Goal: Transaction & Acquisition: Book appointment/travel/reservation

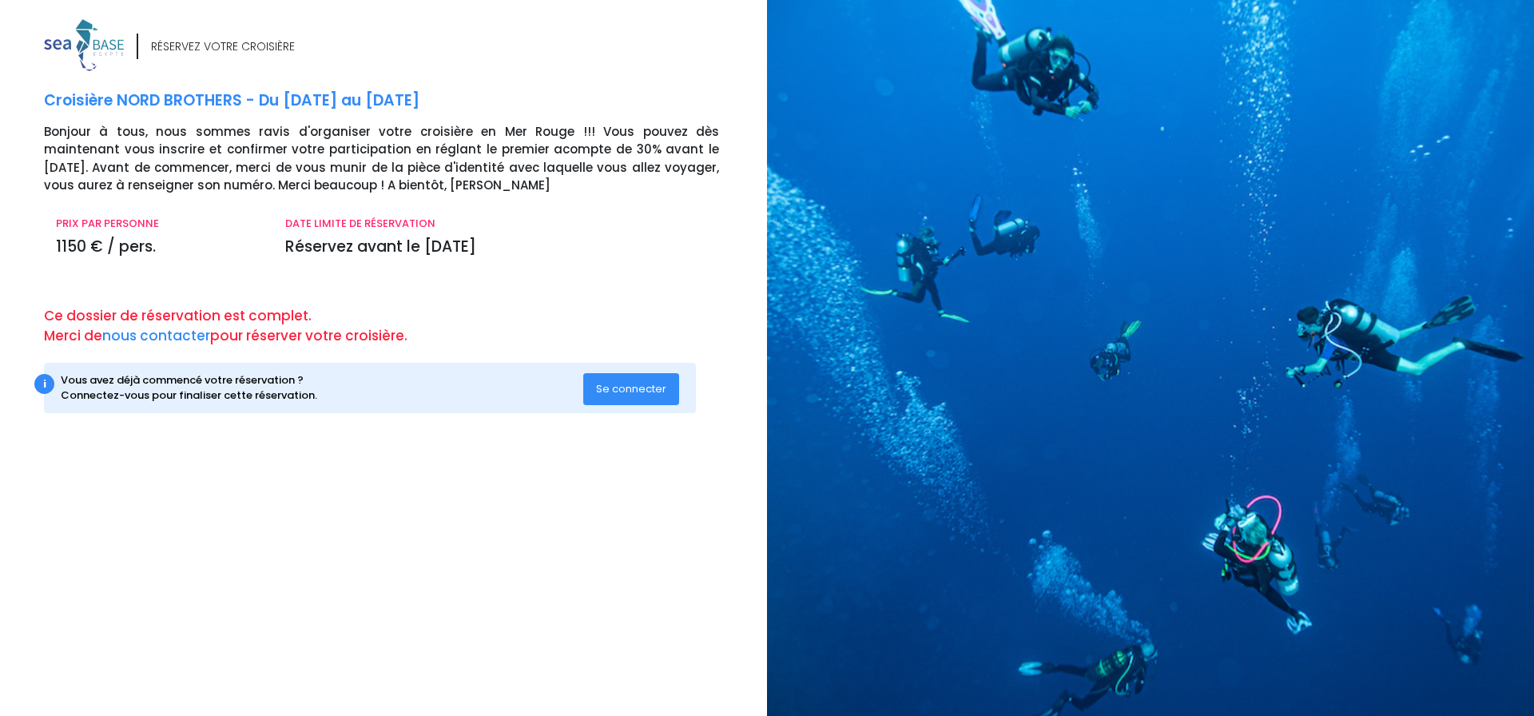
click at [606, 389] on span "Se connecter" at bounding box center [631, 388] width 70 height 15
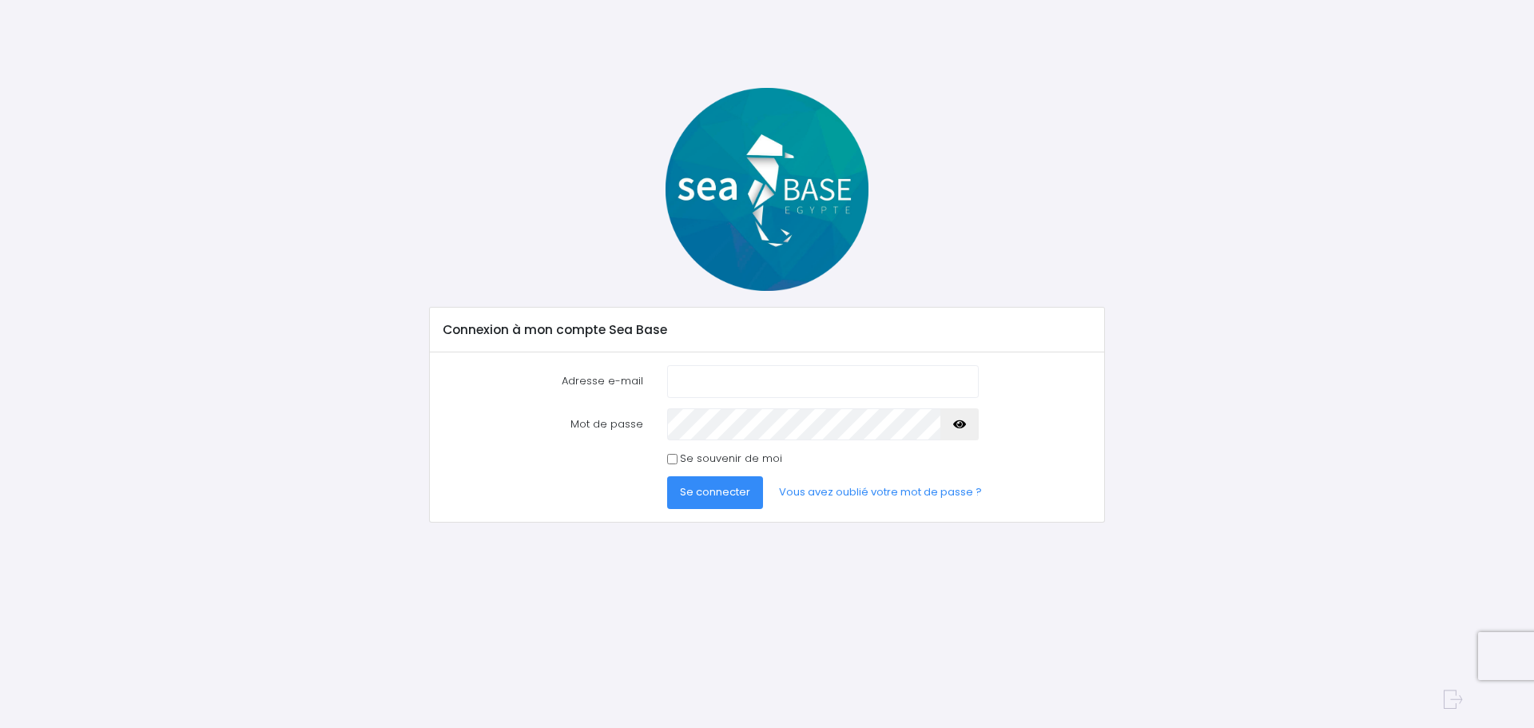
type input "[EMAIL_ADDRESS][DOMAIN_NAME]"
click at [687, 505] on button "Se connecter" at bounding box center [715, 492] width 96 height 32
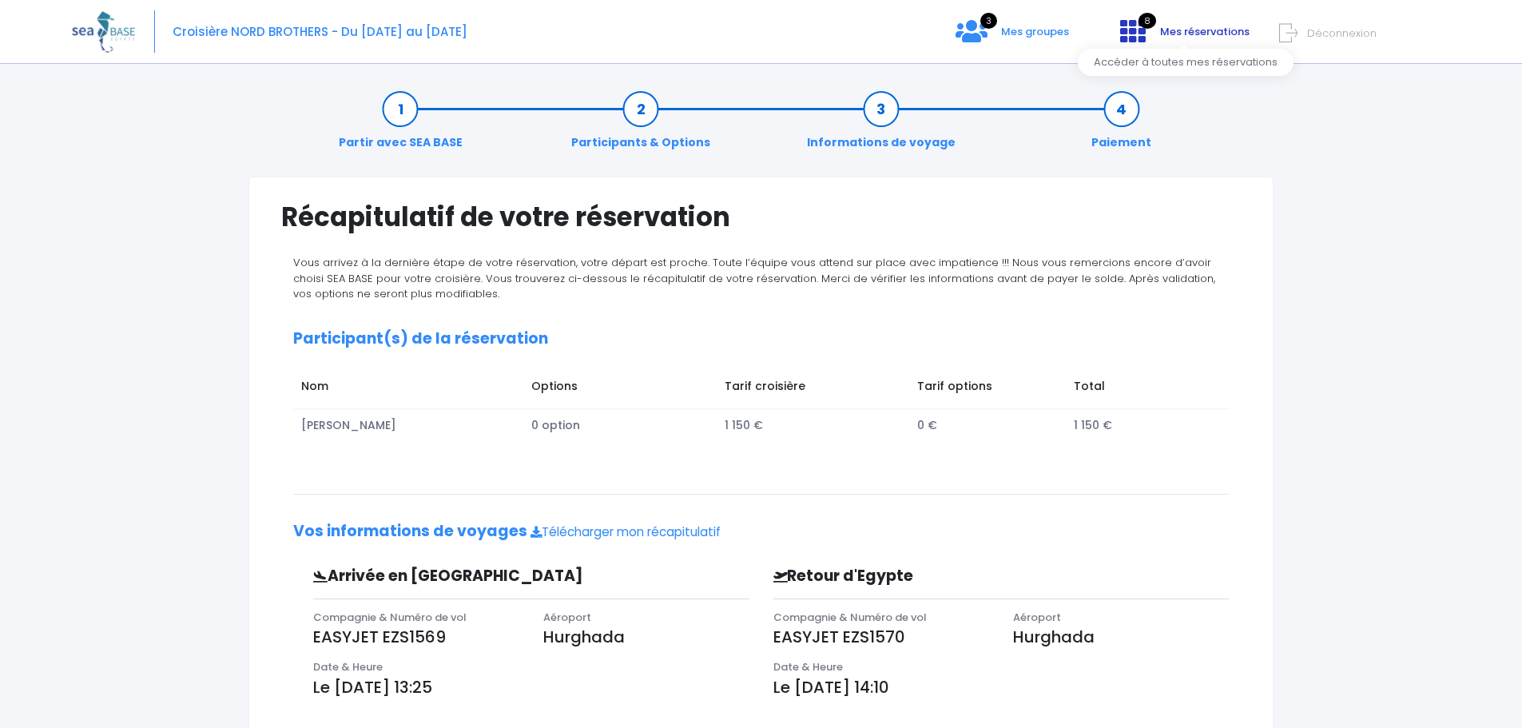
click at [1158, 31] on link "8 Mes réservations" at bounding box center [1183, 37] width 152 height 15
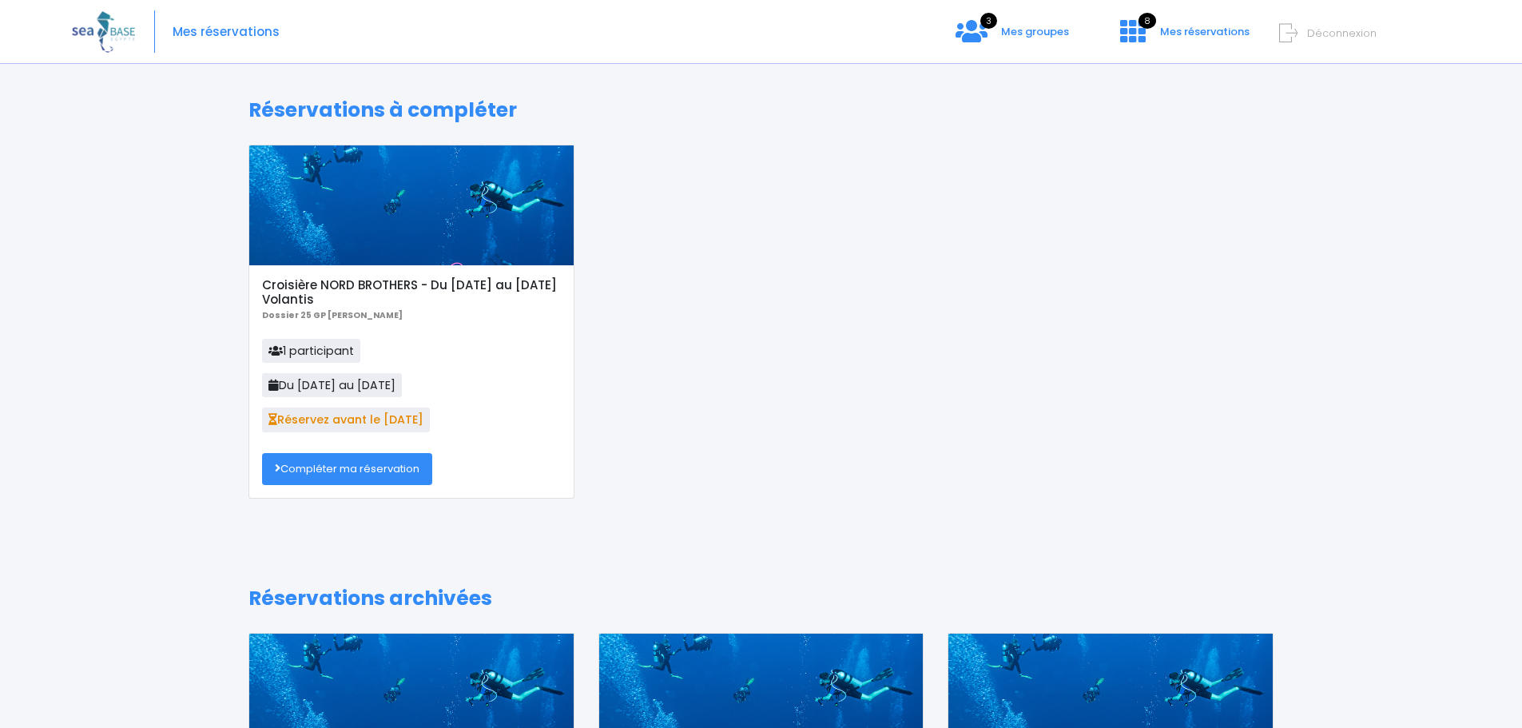
click at [316, 470] on link "Compléter ma réservation" at bounding box center [347, 469] width 170 height 32
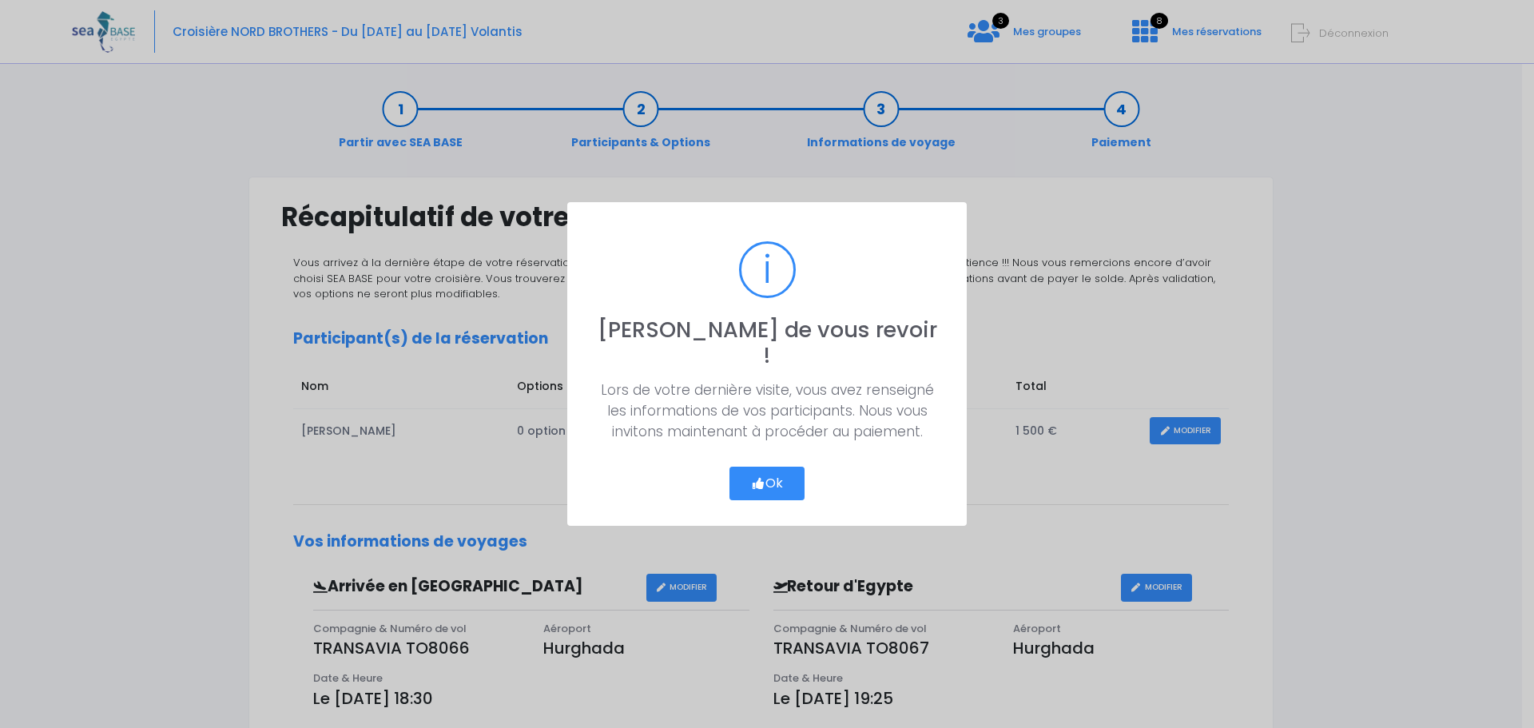
click at [752, 483] on icon "button" at bounding box center [758, 483] width 14 height 0
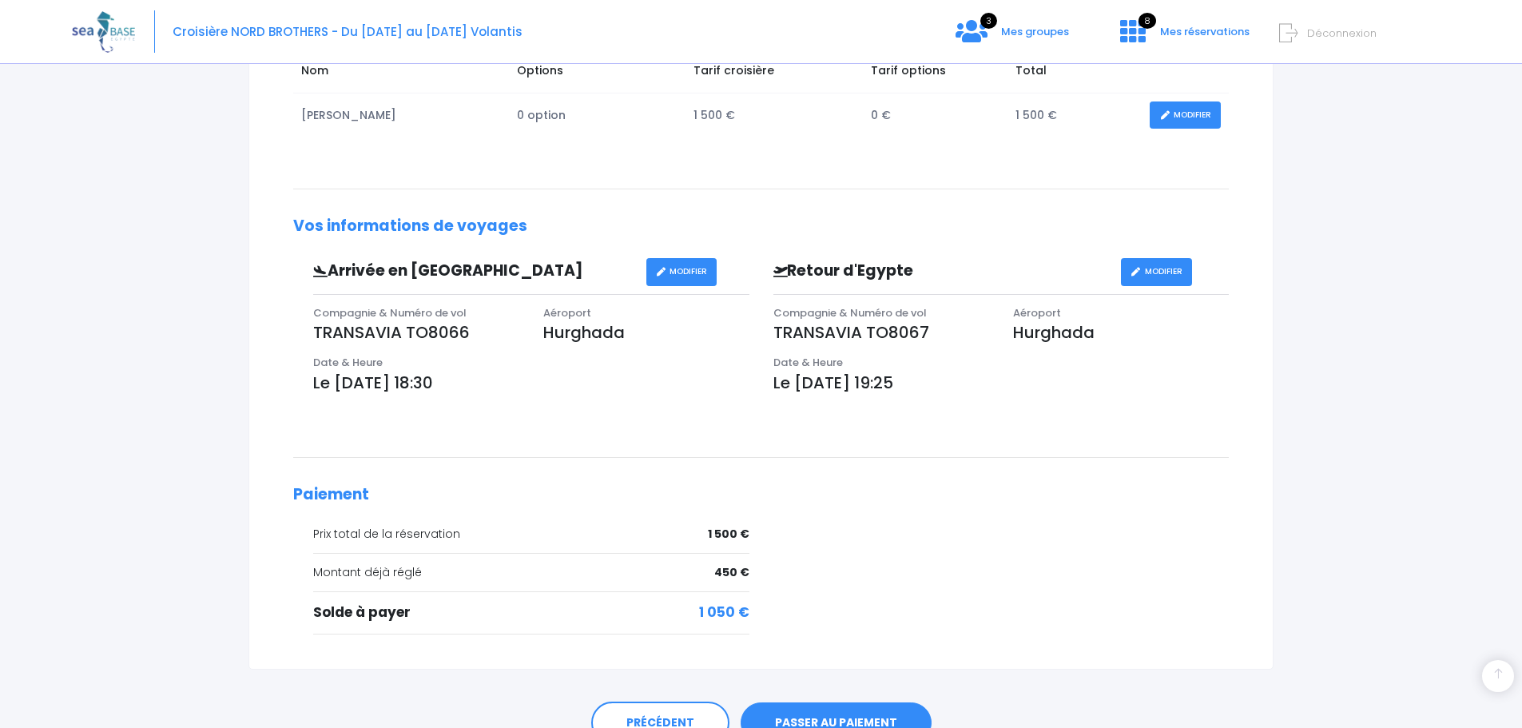
scroll to position [395, 0]
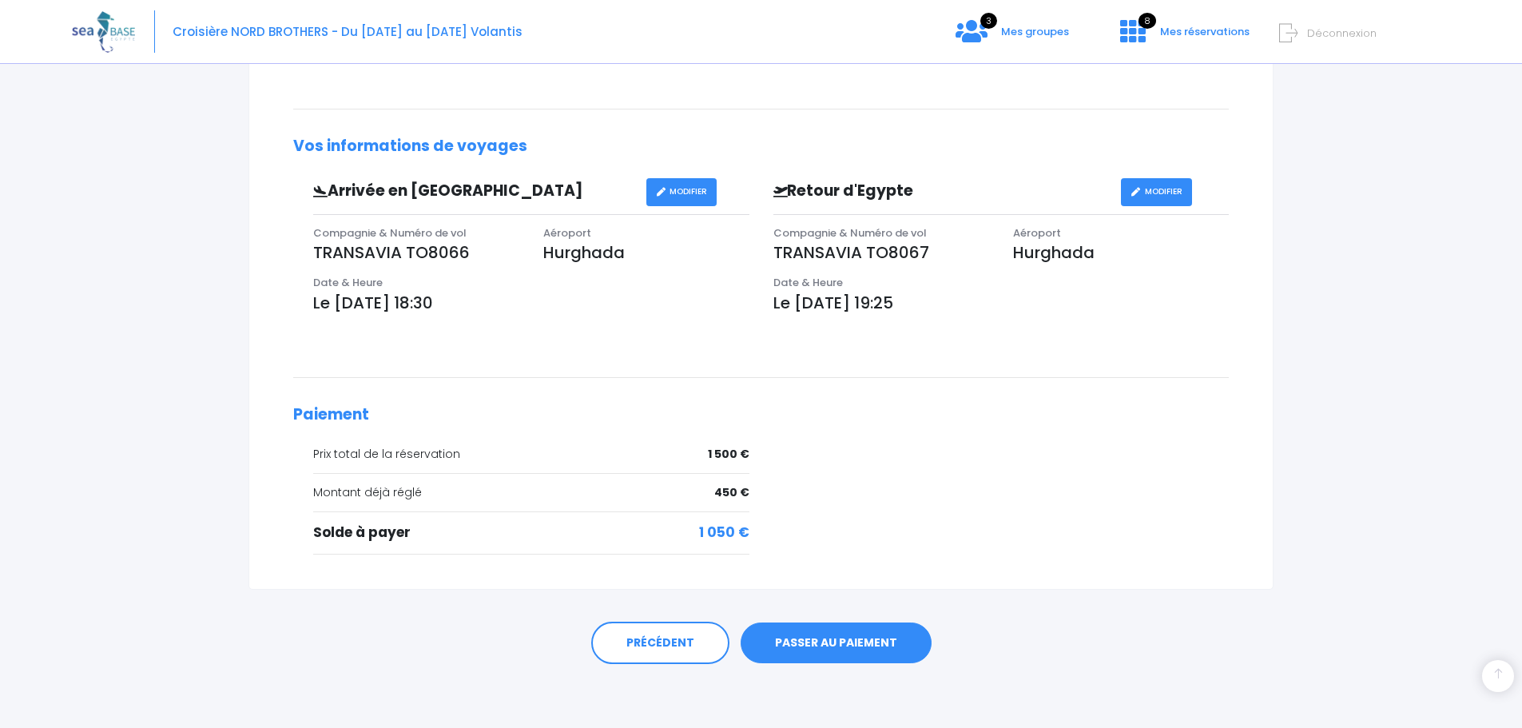
click at [790, 648] on link "PASSER AU PAIEMENT" at bounding box center [836, 643] width 191 height 42
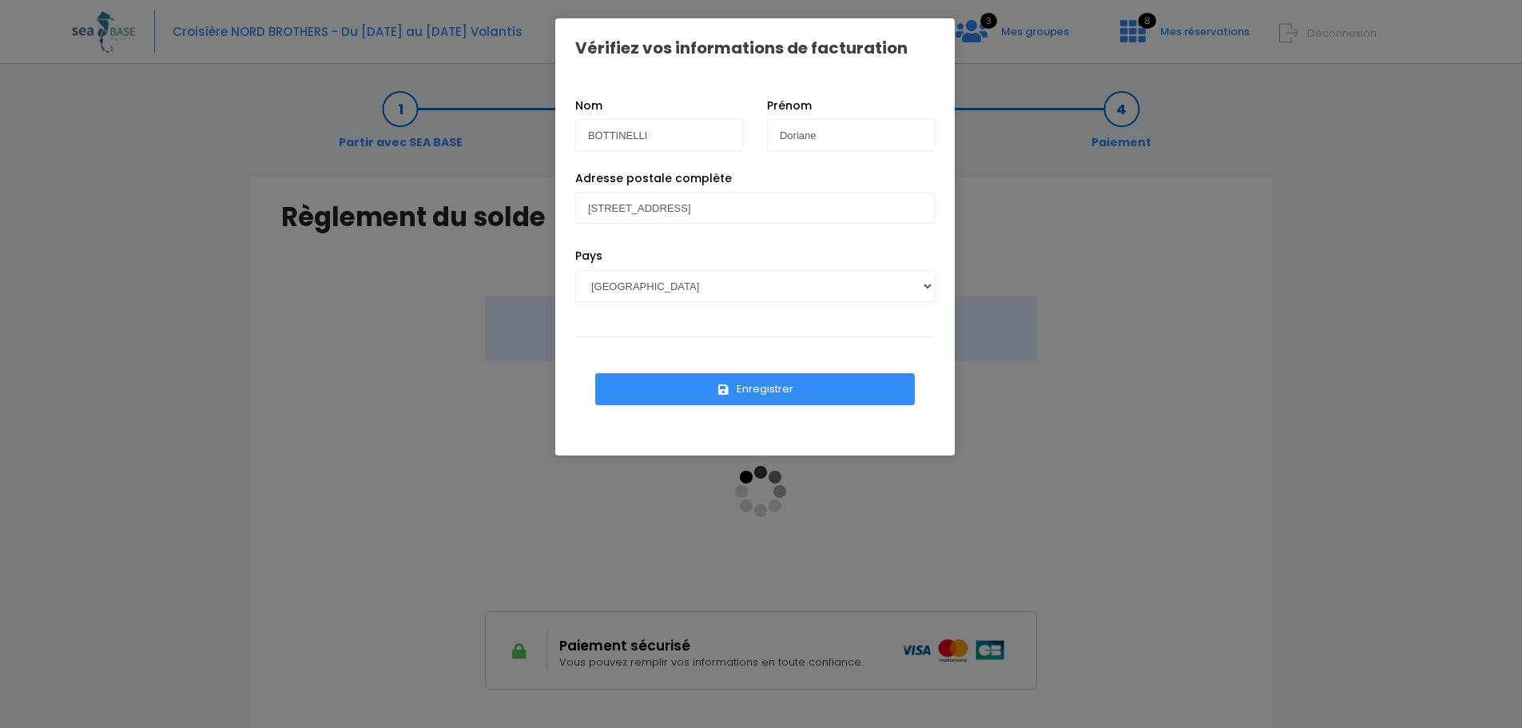
click at [778, 394] on button "Enregistrer" at bounding box center [755, 389] width 320 height 32
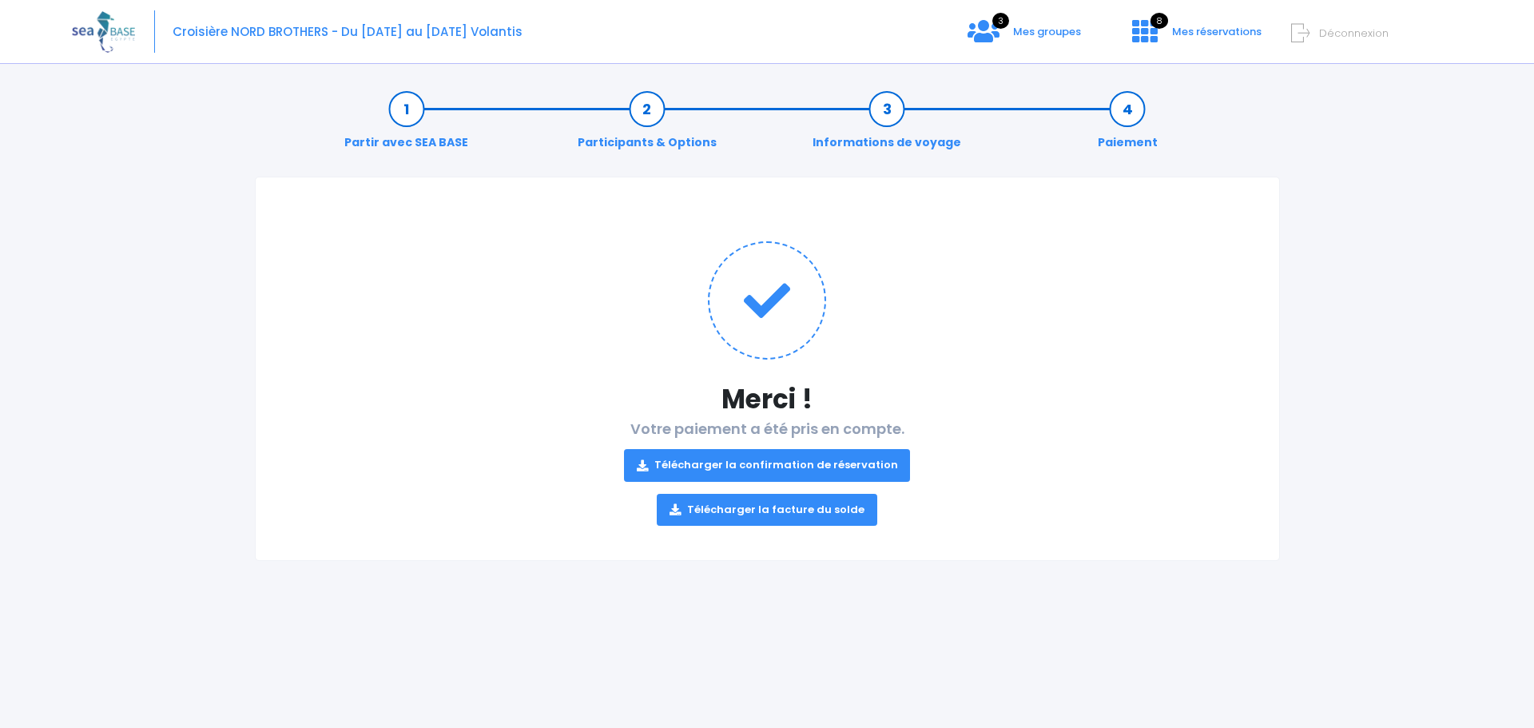
click at [811, 464] on link "Télécharger la confirmation de réservation" at bounding box center [767, 465] width 287 height 32
click at [790, 515] on link "Télécharger la facture du solde" at bounding box center [767, 510] width 220 height 32
click at [999, 29] on icon at bounding box center [983, 31] width 32 height 26
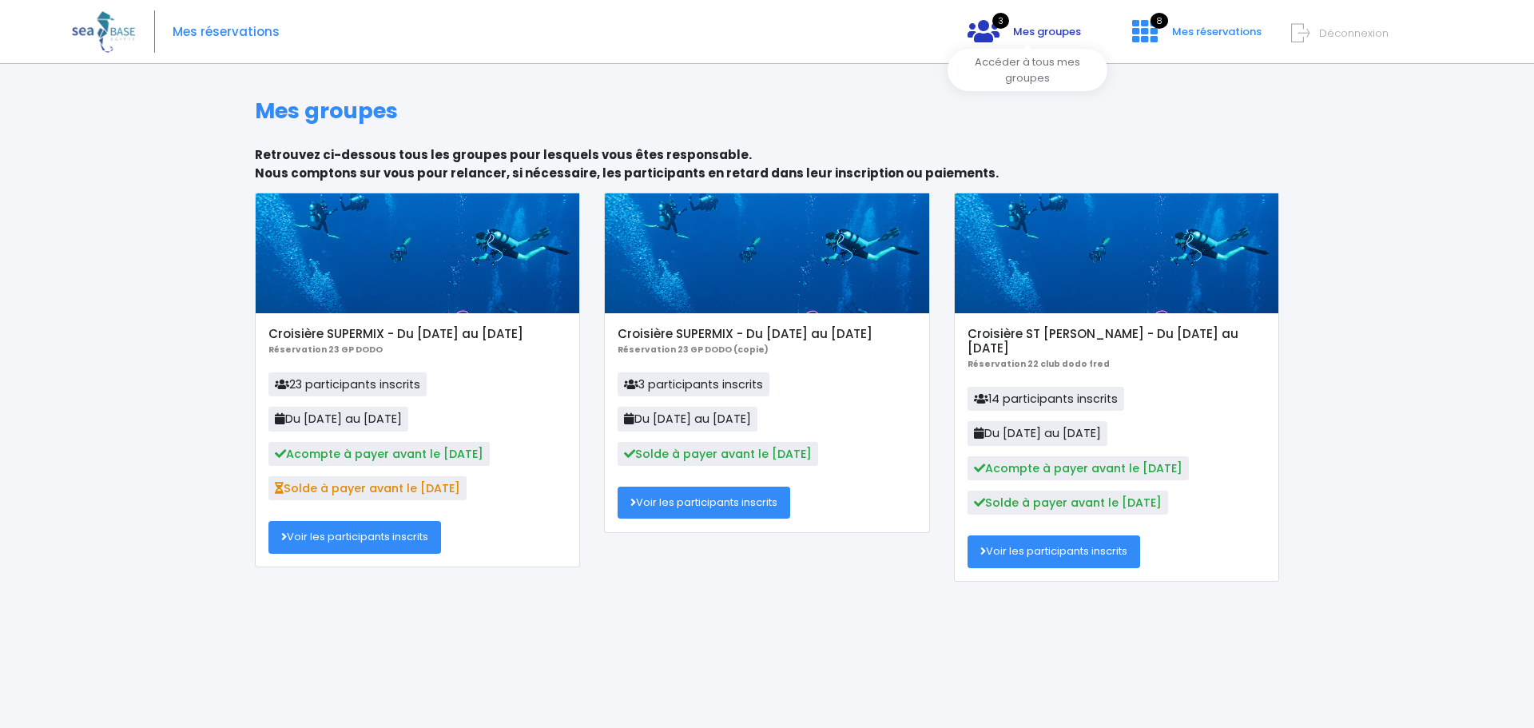
click at [991, 25] on icon at bounding box center [983, 31] width 32 height 26
click at [1145, 41] on icon at bounding box center [1145, 31] width 26 height 26
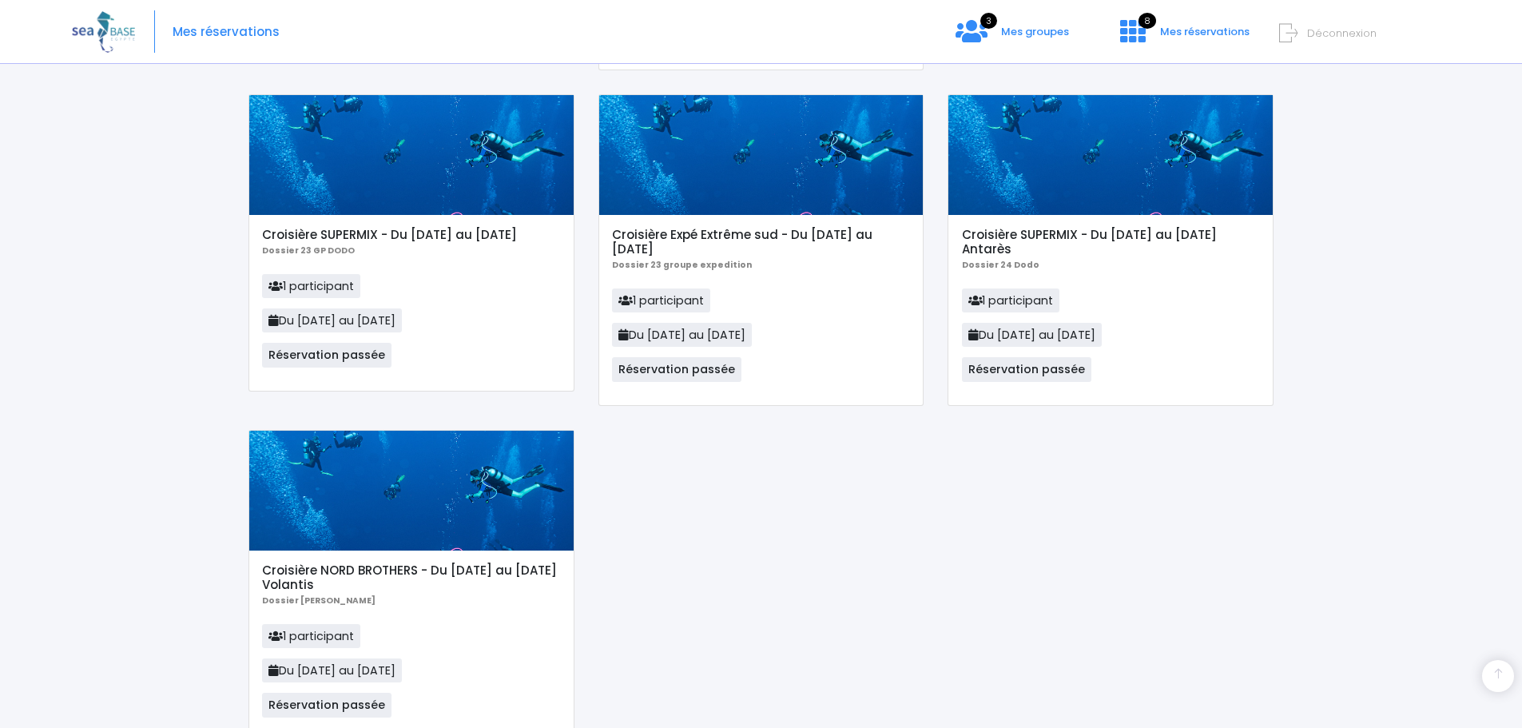
scroll to position [913, 0]
